Goal: Task Accomplishment & Management: Manage account settings

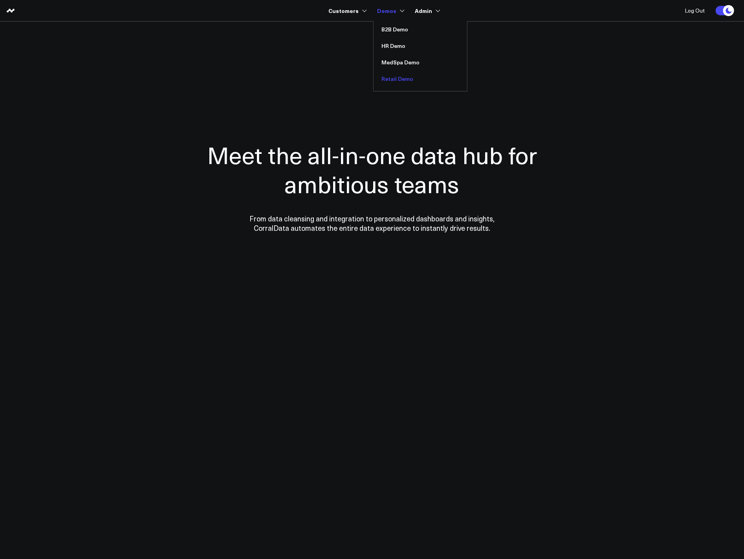
click at [395, 73] on link "Retail Demo" at bounding box center [419, 79] width 93 height 16
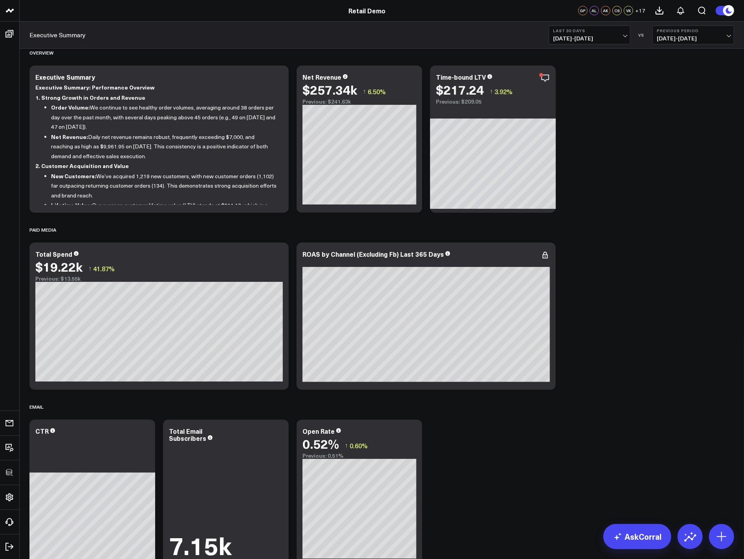
scroll to position [785, 0]
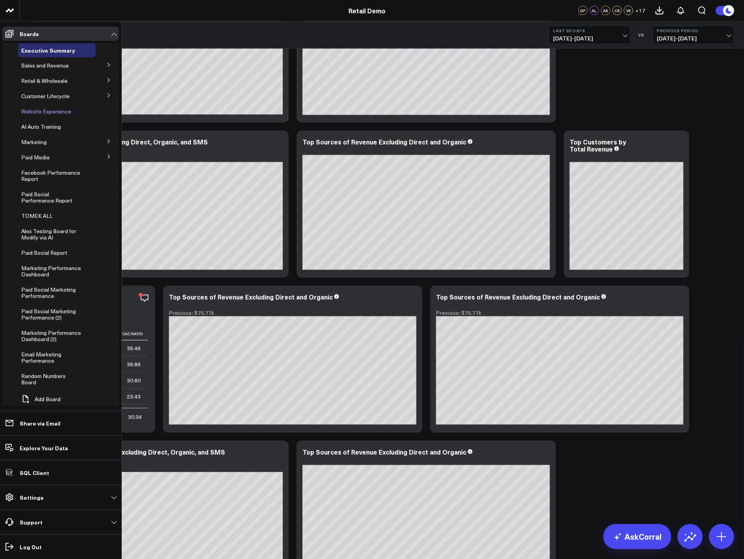
click at [40, 110] on span "Website Experience" at bounding box center [46, 111] width 50 height 7
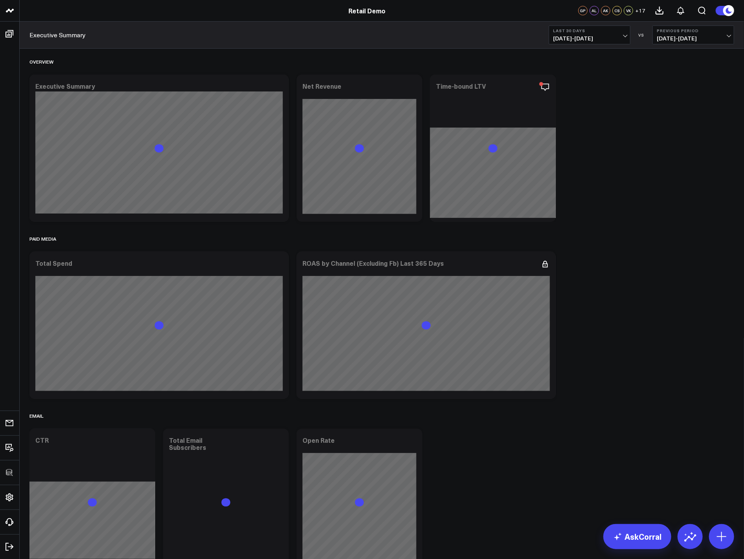
scroll to position [618, 0]
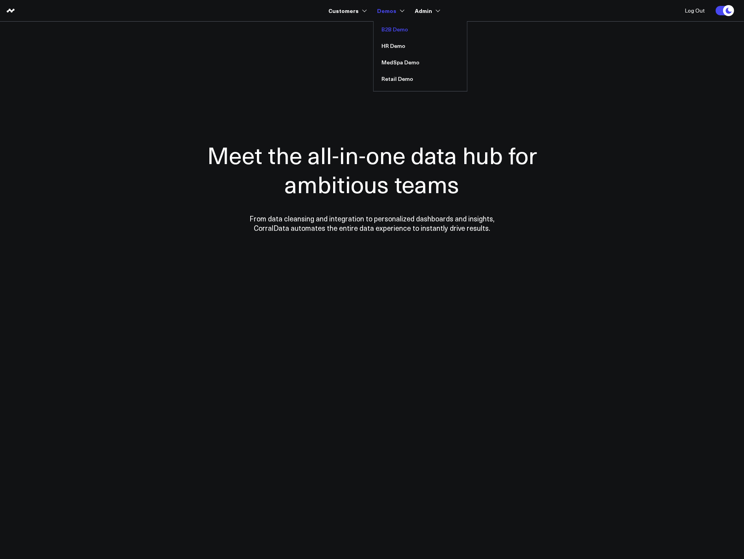
click at [398, 30] on link "B2B Demo" at bounding box center [419, 29] width 93 height 16
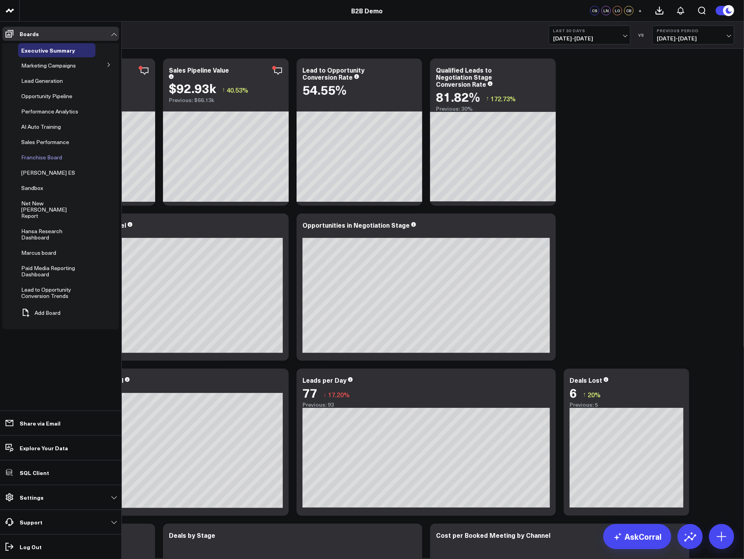
click at [34, 158] on span "Franchise Board" at bounding box center [41, 157] width 41 height 7
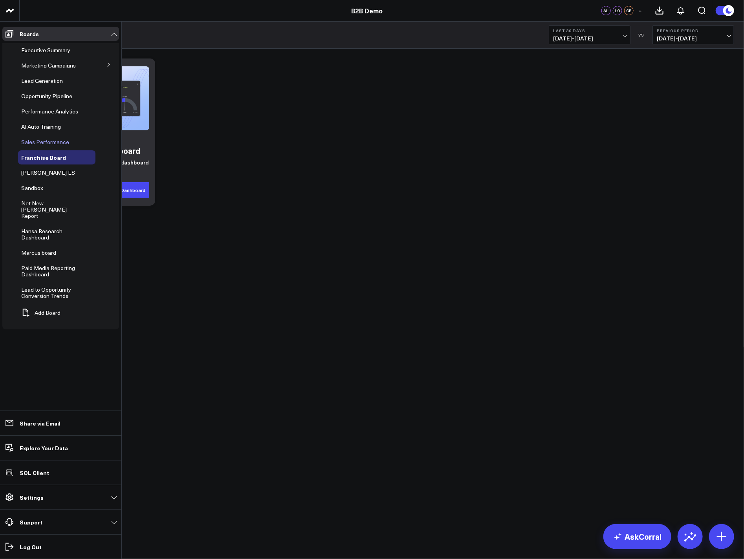
click at [50, 142] on span "Sales Performance" at bounding box center [45, 141] width 48 height 7
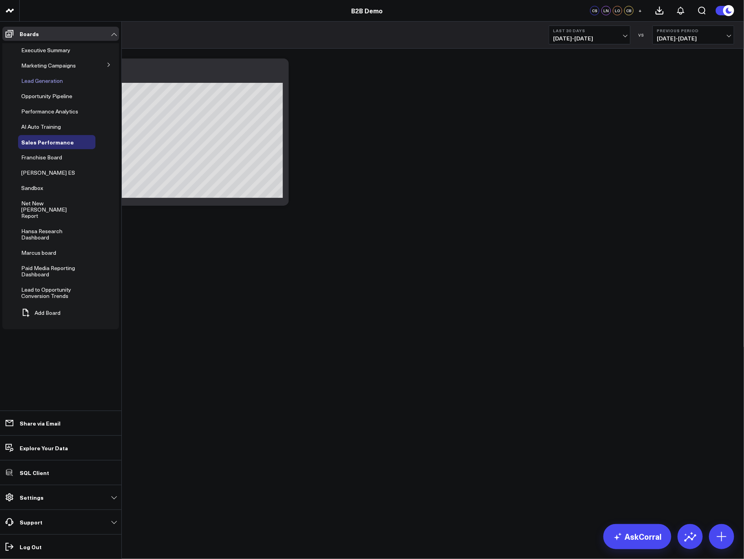
click at [40, 83] on span "Lead Generation" at bounding box center [42, 80] width 42 height 7
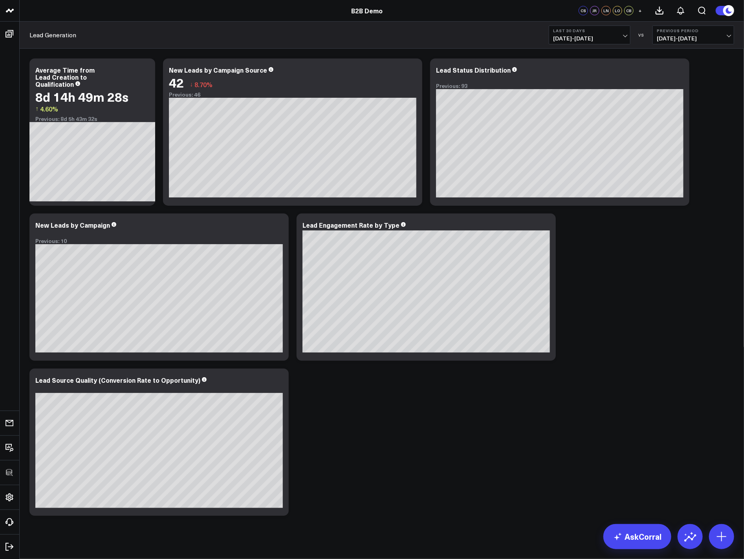
click at [684, 274] on div "Modify via AI Copy link to widget Ask support Remove Create linked copy Executi…" at bounding box center [382, 287] width 712 height 465
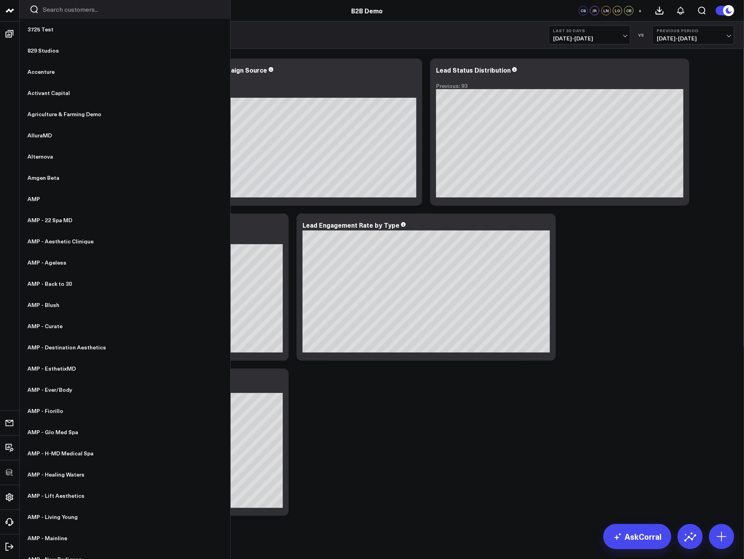
click at [57, 7] on input "Search customers input" at bounding box center [132, 9] width 178 height 9
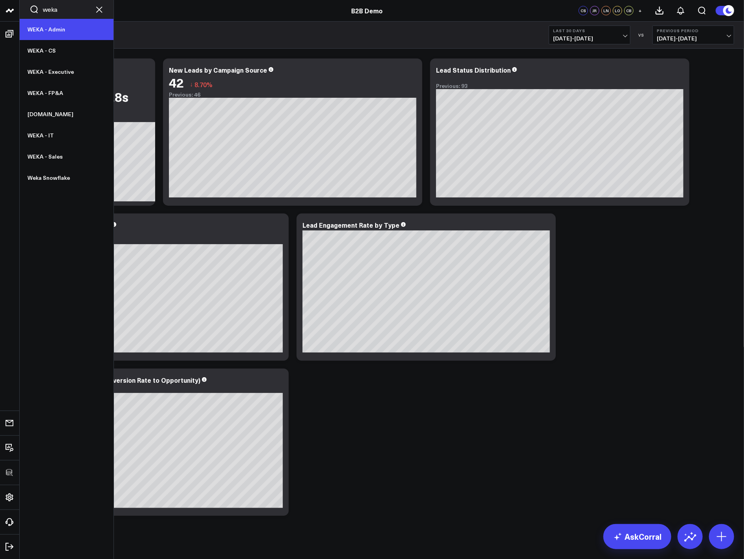
type input "weka"
click at [47, 31] on link "WEKA - Admin" at bounding box center [67, 29] width 94 height 21
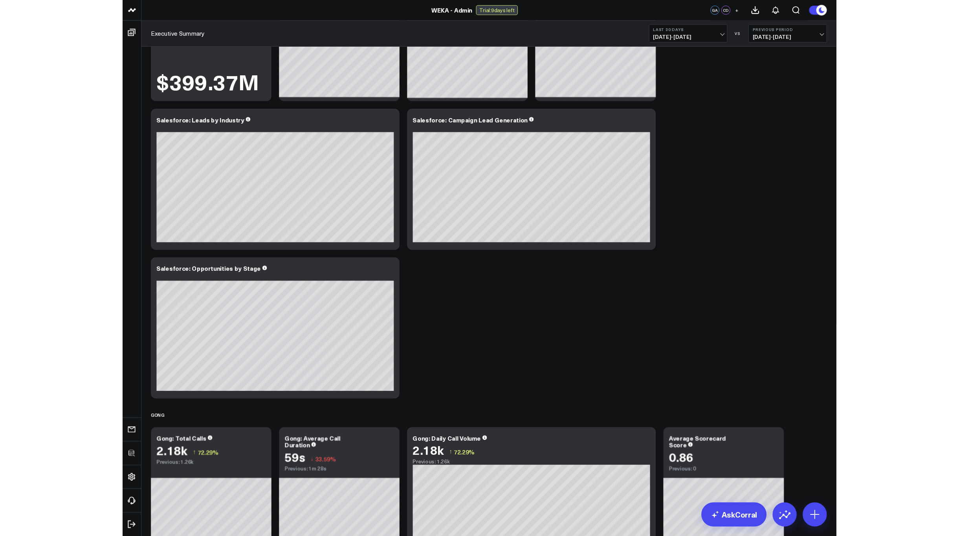
scroll to position [366, 0]
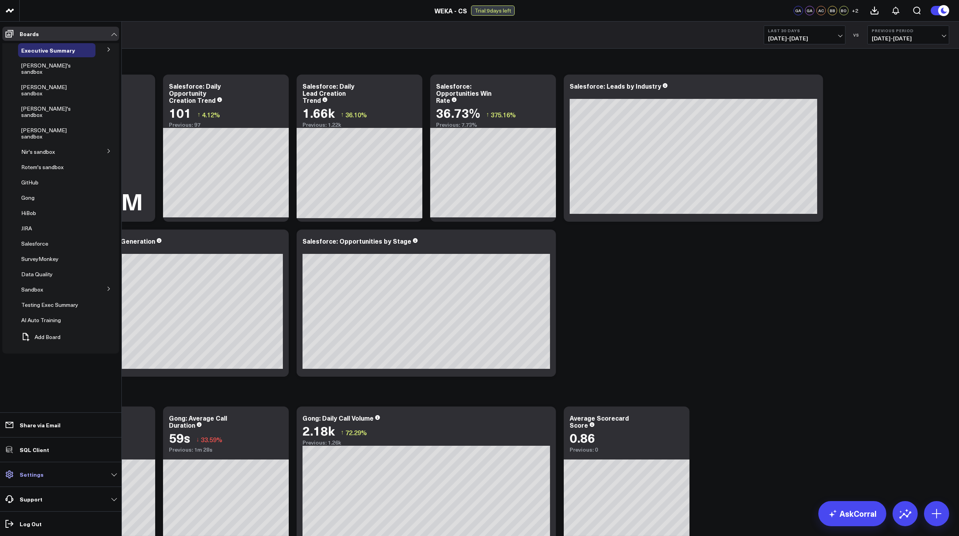
click at [42, 476] on link "Settings" at bounding box center [60, 475] width 117 height 14
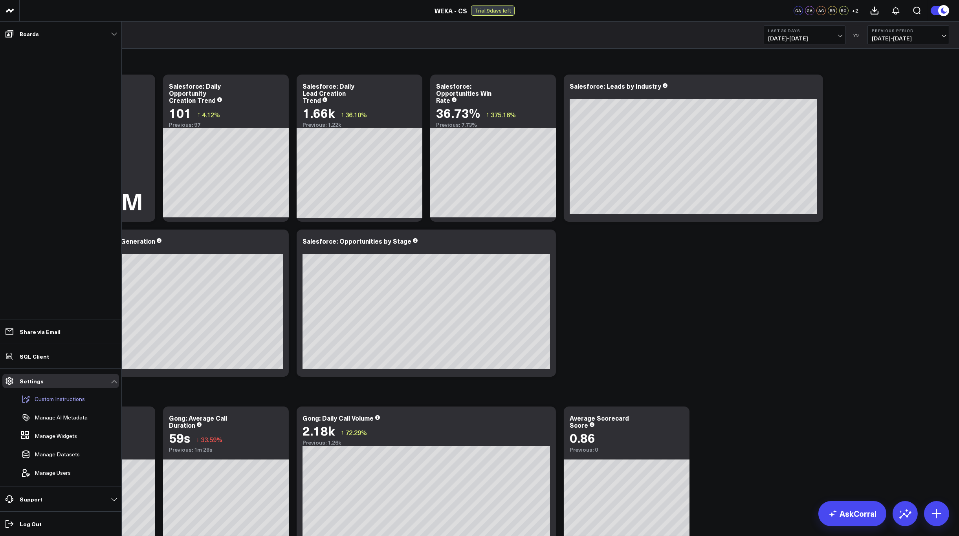
click at [72, 393] on button "Custom Instructions" at bounding box center [51, 399] width 67 height 17
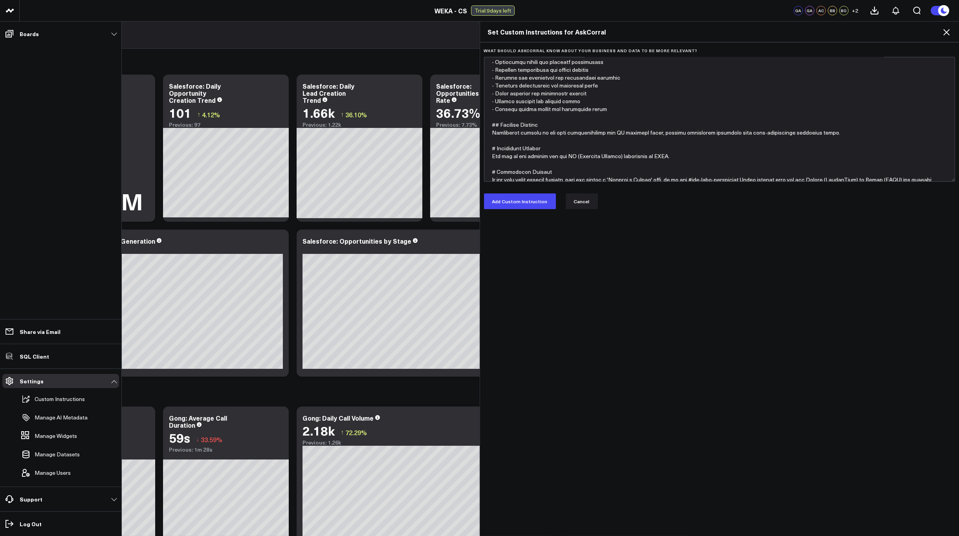
scroll to position [110, 0]
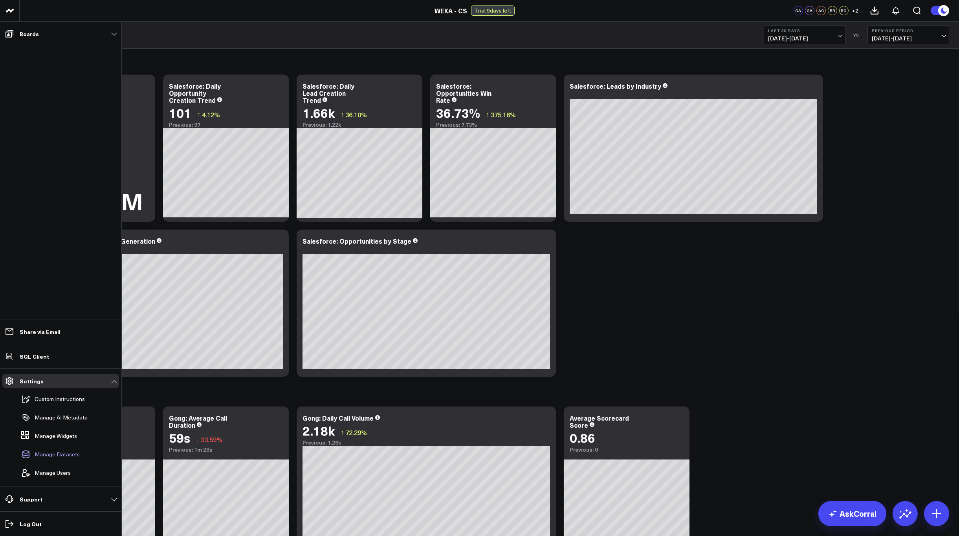
click at [63, 453] on span "Manage Datasets" at bounding box center [57, 455] width 45 height 6
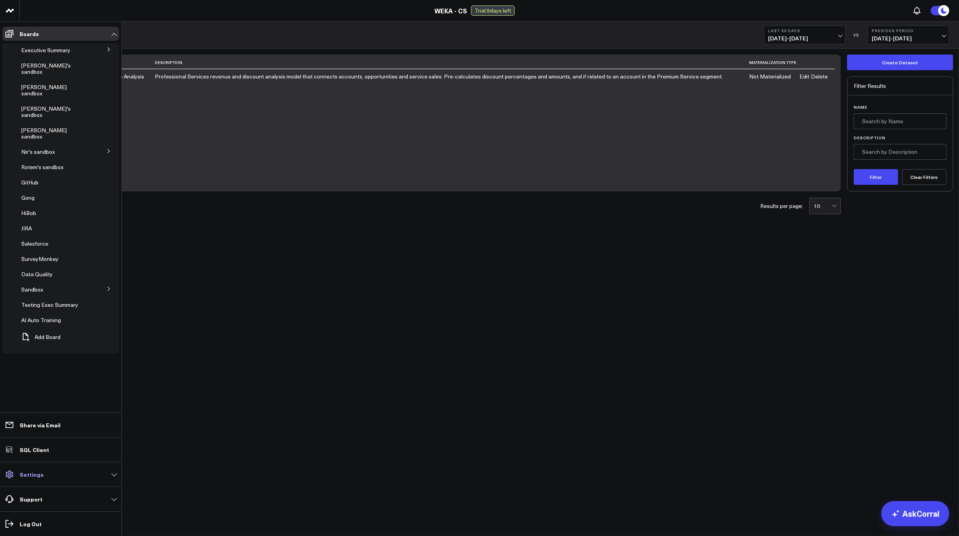
click at [35, 479] on link "Settings" at bounding box center [60, 475] width 117 height 14
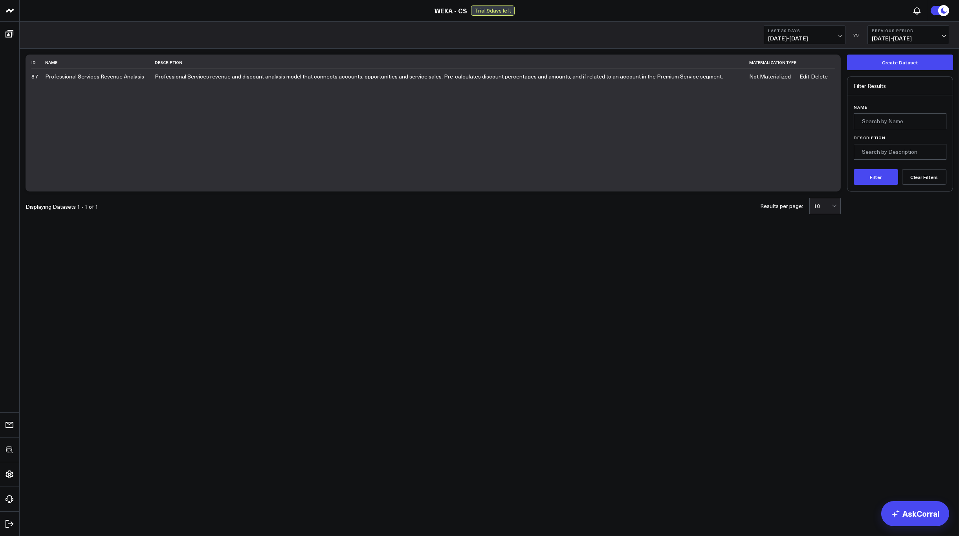
click at [322, 359] on body "3725 Test 829 Studios Accenture Activant Capital Agriculture & Farming Demo All…" at bounding box center [479, 268] width 959 height 536
click at [527, 253] on body "3725 Test 829 Studios Accenture Activant Capital Agriculture & Farming Demo All…" at bounding box center [479, 268] width 959 height 536
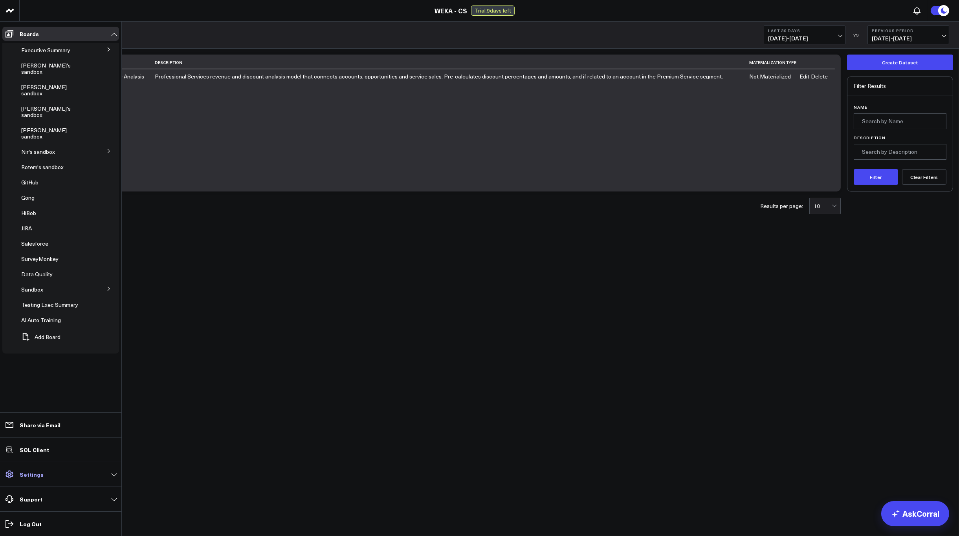
click at [42, 471] on link "Settings" at bounding box center [60, 475] width 117 height 14
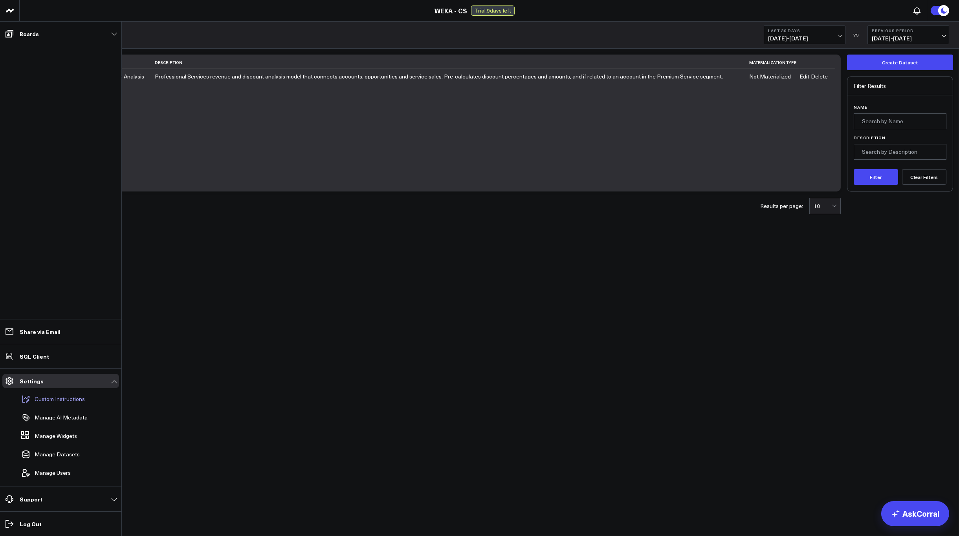
click at [58, 397] on p "Custom Instructions" at bounding box center [60, 399] width 50 height 6
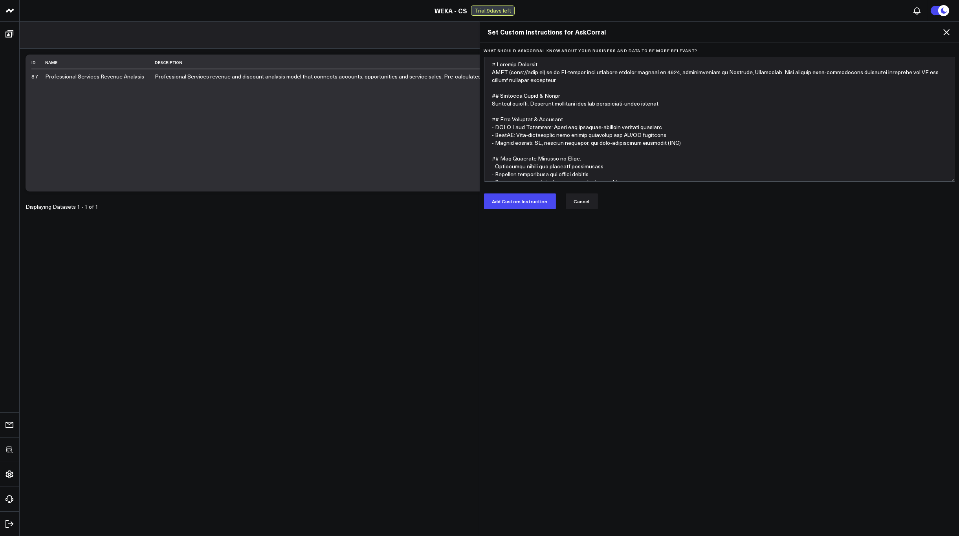
type textarea "# Company Overview WEKA (http://weka.io) is an AI-native data platform company …"
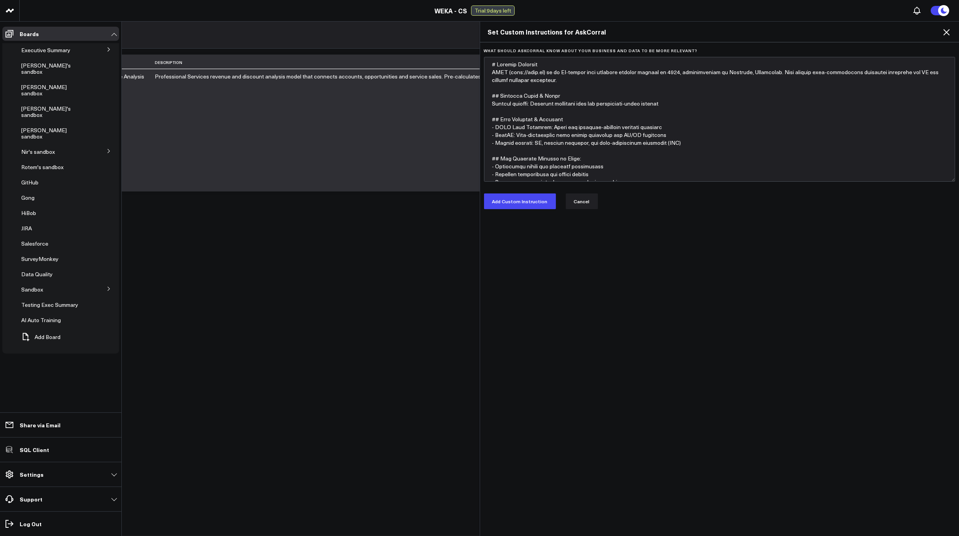
click at [944, 33] on icon at bounding box center [945, 31] width 9 height 9
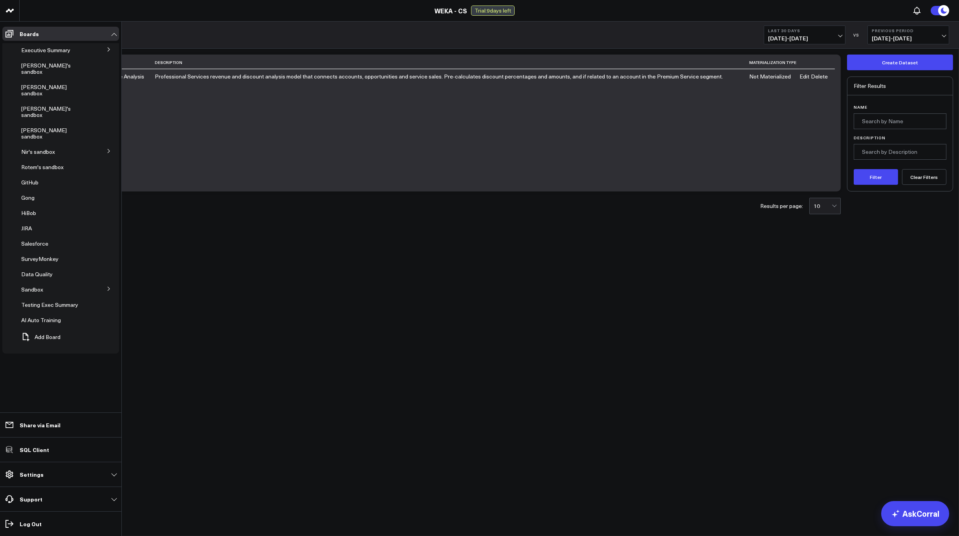
click at [571, 272] on body "3725 Test 829 Studios Accenture Activant Capital Agriculture & Farming Demo All…" at bounding box center [479, 268] width 959 height 536
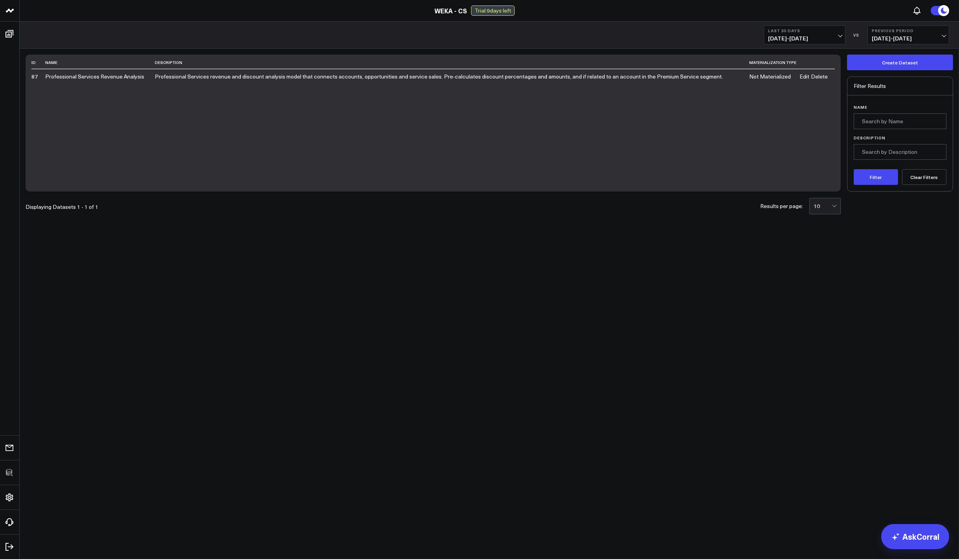
click at [345, 355] on body "3725 Test 829 Studios Accenture Activant Capital Agriculture & Farming Demo All…" at bounding box center [479, 279] width 959 height 559
click at [619, 301] on body "3725 Test 829 Studios Accenture Activant Capital Agriculture & Farming Demo All…" at bounding box center [479, 279] width 959 height 559
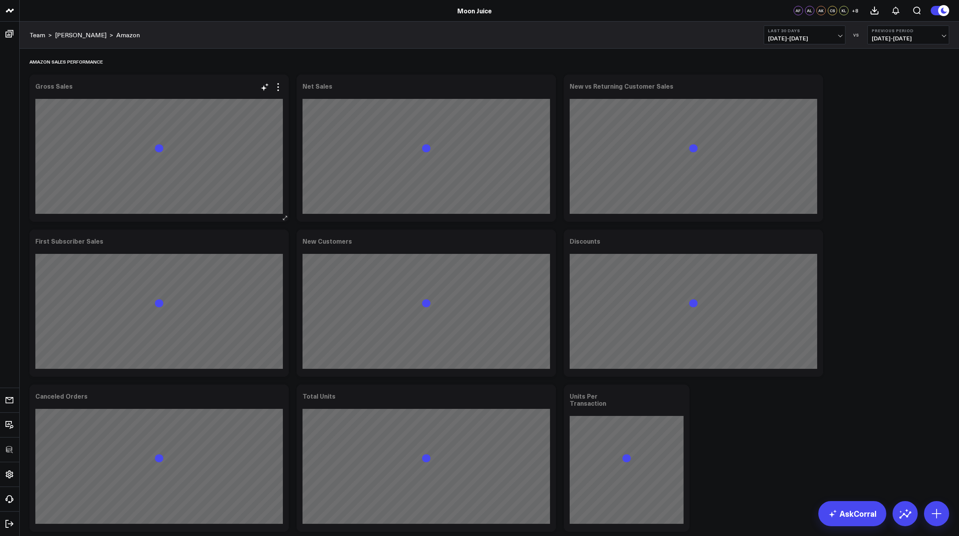
scroll to position [1788, 0]
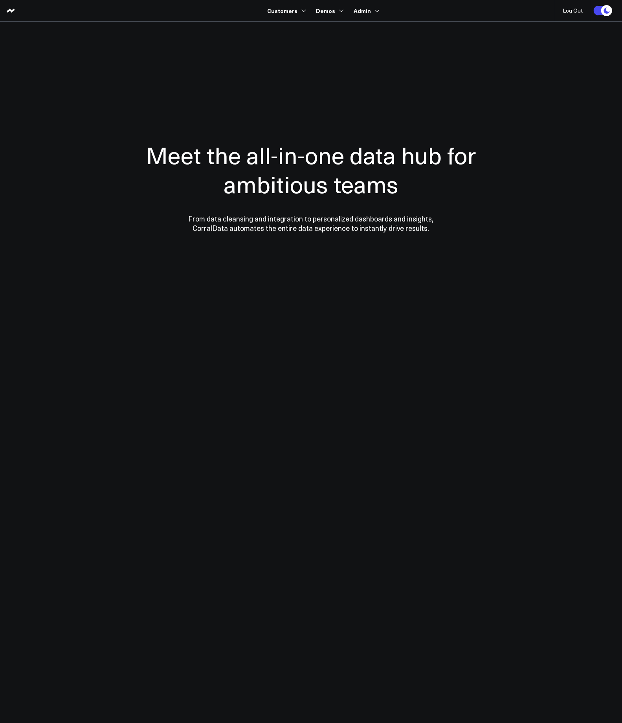
click at [165, 527] on body "Customers 3725 Test 829 Studios Accenture Activant Capital Agriculture & Farmin…" at bounding box center [311, 361] width 622 height 723
click at [337, 32] on link "B2B Demo" at bounding box center [359, 29] width 93 height 16
